Goal: Task Accomplishment & Management: Manage account settings

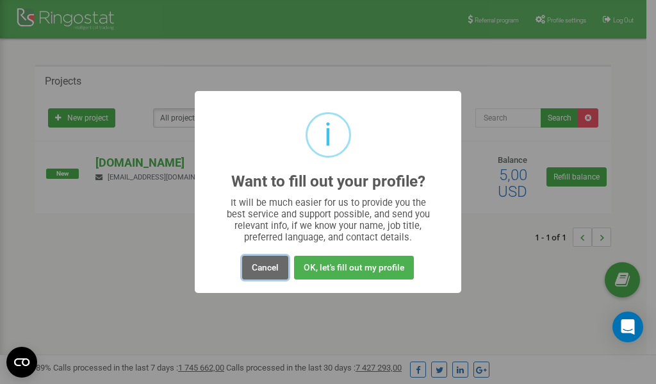
click at [263, 268] on button "Cancel" at bounding box center [265, 268] width 46 height 24
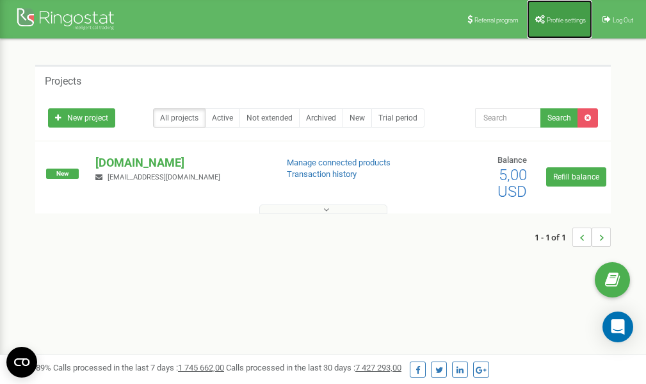
click at [558, 22] on span "Profile settings" at bounding box center [566, 20] width 39 height 7
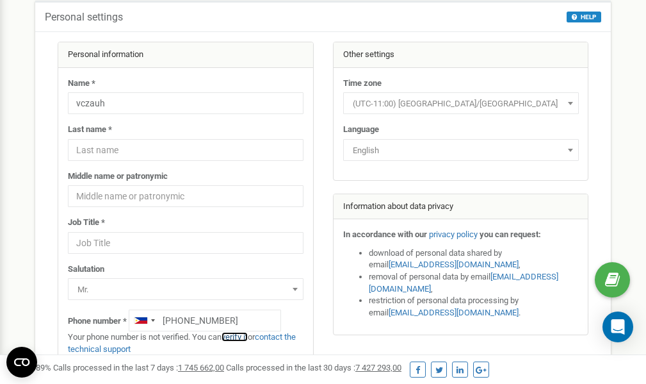
click at [238, 336] on link "verify it" at bounding box center [235, 337] width 26 height 10
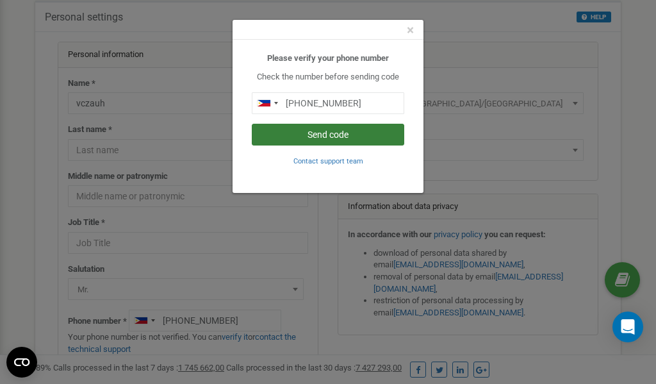
click at [341, 133] on button "Send code" at bounding box center [328, 135] width 152 height 22
